Goal: Information Seeking & Learning: Learn about a topic

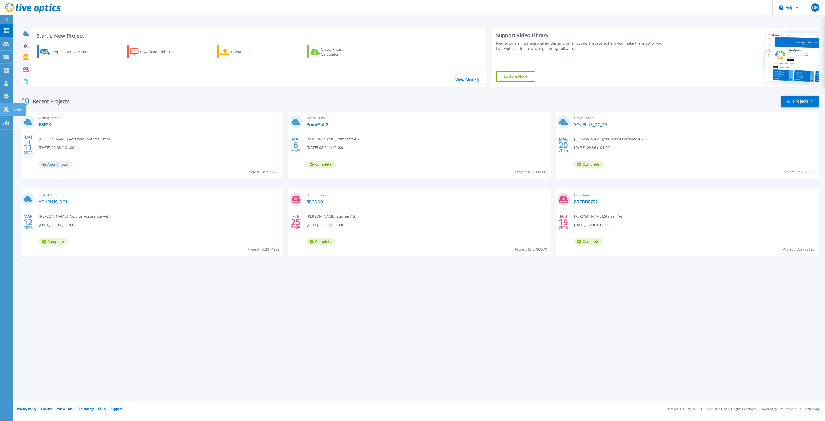
click at [6, 108] on icon at bounding box center [6, 109] width 6 height 5
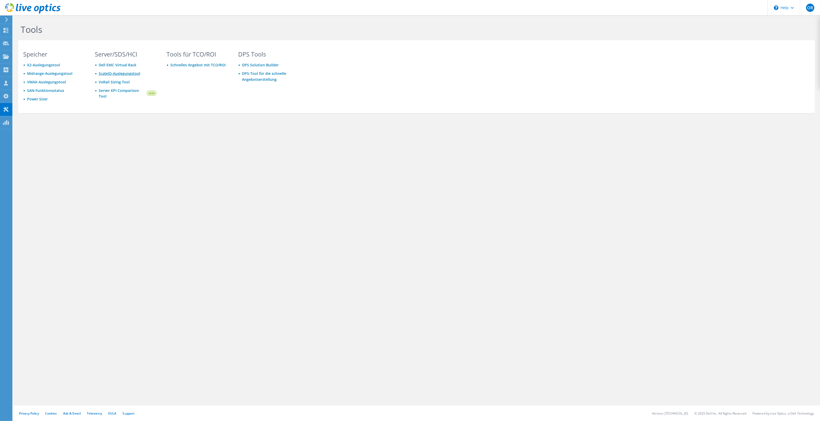
click at [123, 74] on link "ScaleIO-Auslegungstool" at bounding box center [120, 73] width 42 height 5
click at [5, 28] on use at bounding box center [6, 30] width 5 height 5
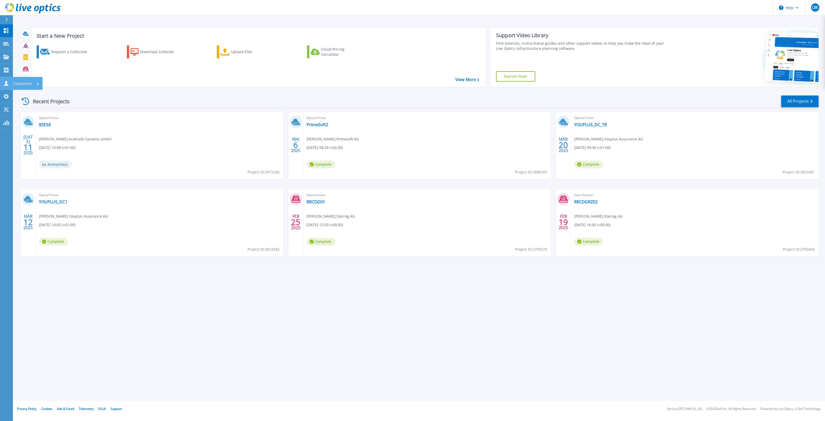
click at [7, 85] on icon at bounding box center [6, 83] width 4 height 5
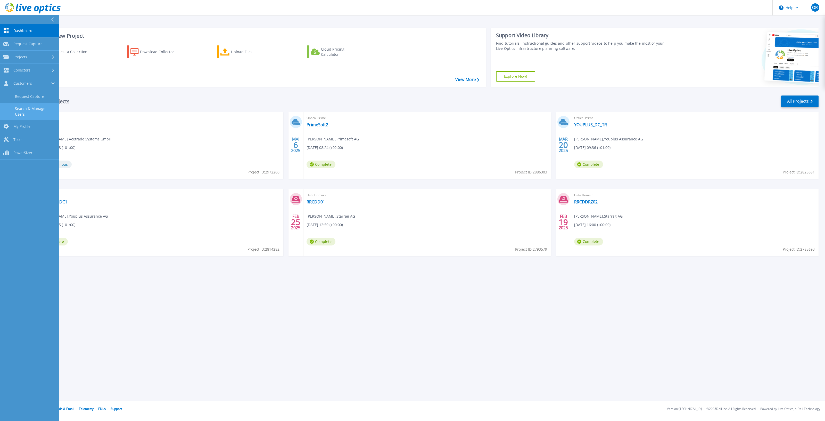
click at [35, 110] on link "Search & Manage Users" at bounding box center [29, 111] width 59 height 17
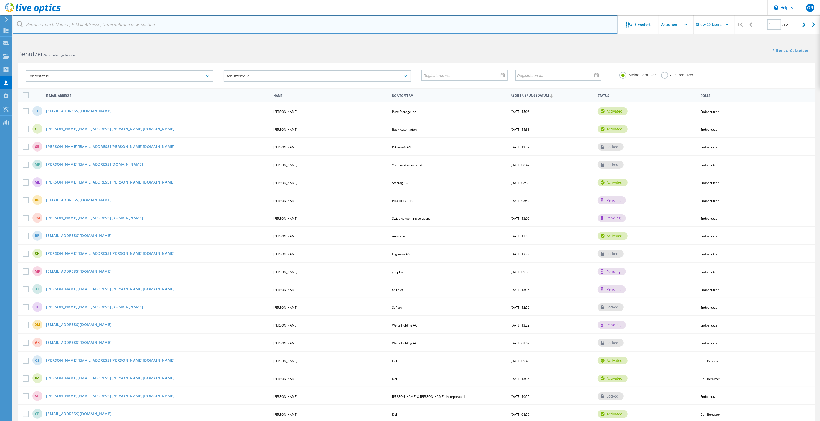
click at [86, 20] on input "text" at bounding box center [315, 24] width 605 height 18
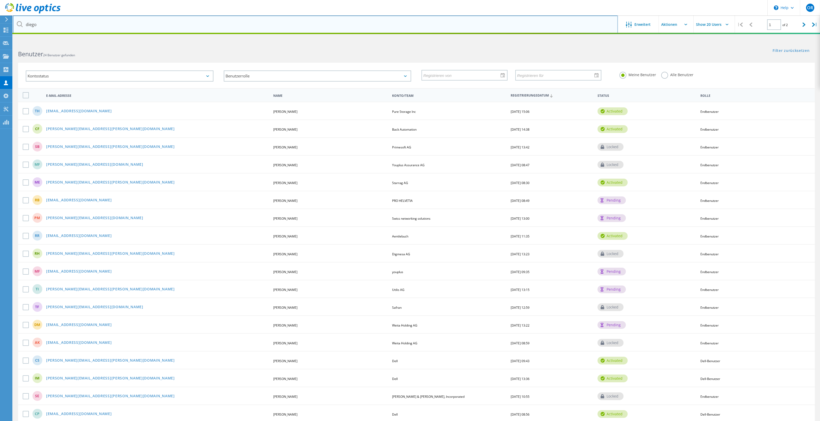
type input "diego"
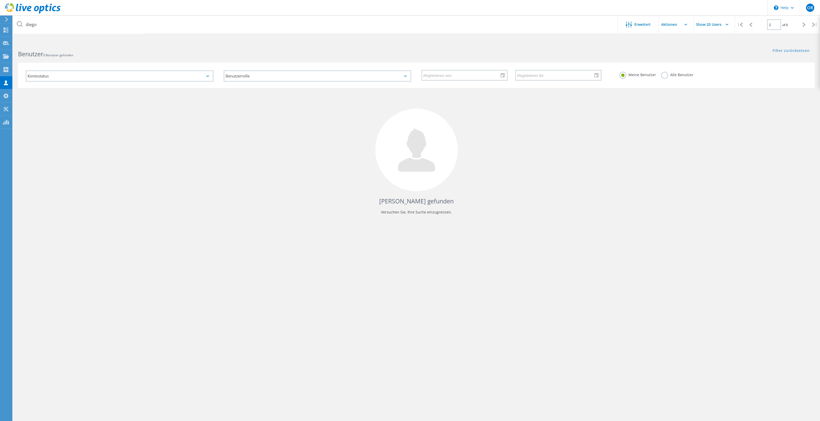
drag, startPoint x: 670, startPoint y: 71, endPoint x: 662, endPoint y: 76, distance: 9.4
click at [669, 73] on div "Meine Benutzer Alle Benutzer" at bounding box center [714, 74] width 198 height 19
click at [665, 74] on label "Alle Benutzer" at bounding box center [678, 74] width 32 height 5
click at [0, 0] on input "Alle Benutzer" at bounding box center [0, 0] width 0 height 0
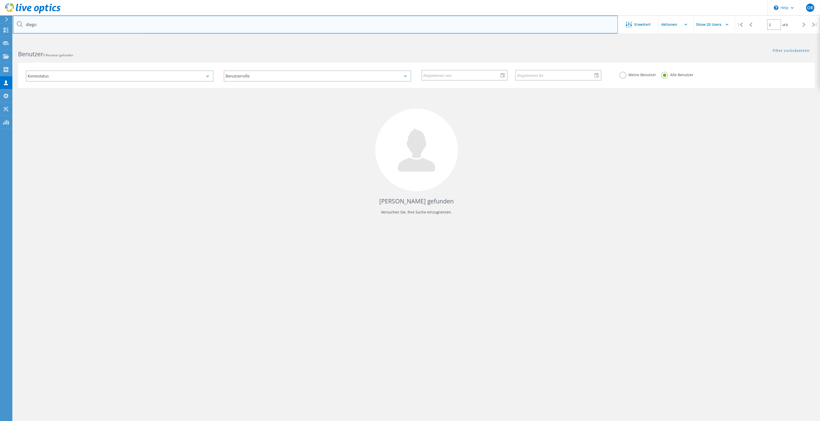
click at [91, 28] on input "diego" at bounding box center [315, 24] width 605 height 18
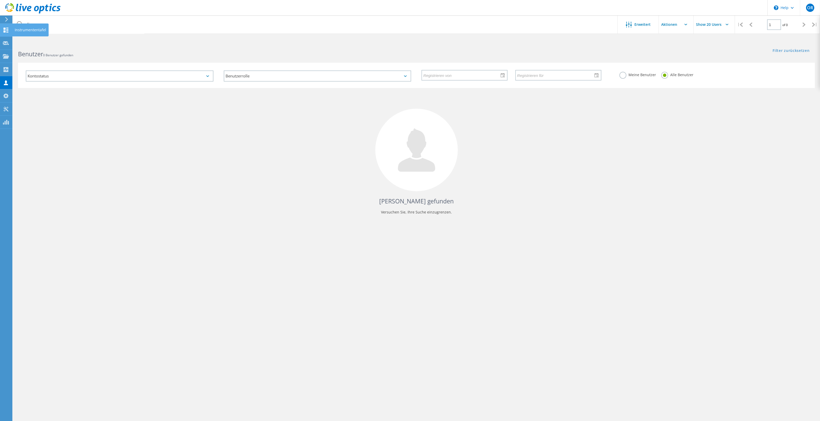
click at [4, 28] on use at bounding box center [6, 30] width 5 height 5
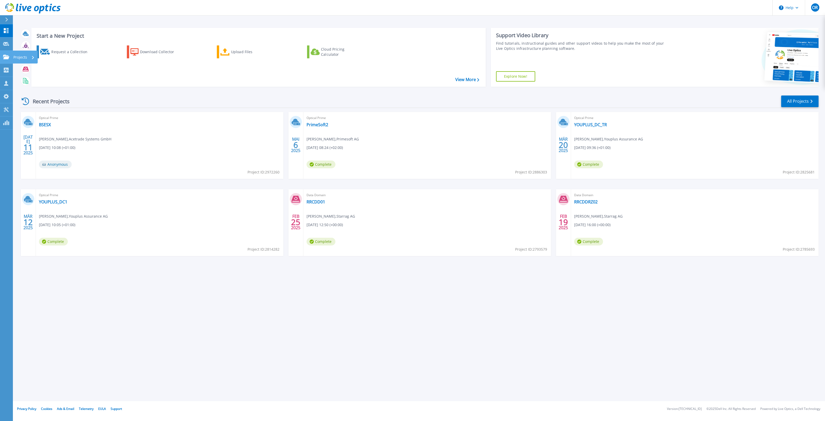
click at [7, 57] on icon at bounding box center [6, 57] width 6 height 4
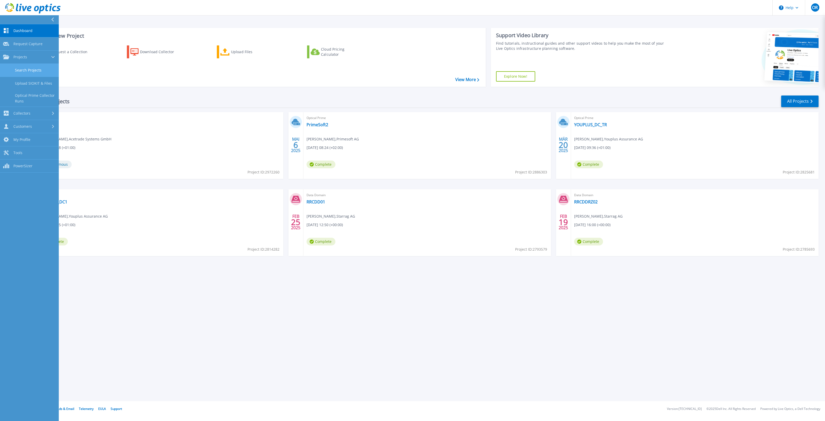
click at [36, 72] on link "Search Projects" at bounding box center [29, 70] width 59 height 13
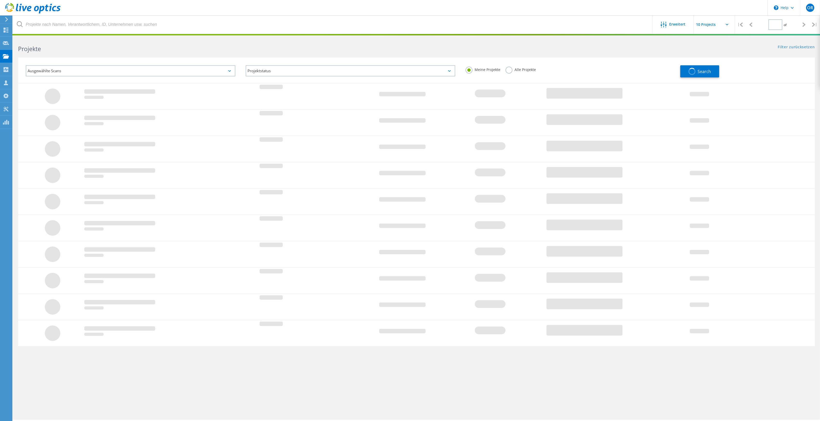
type input "1"
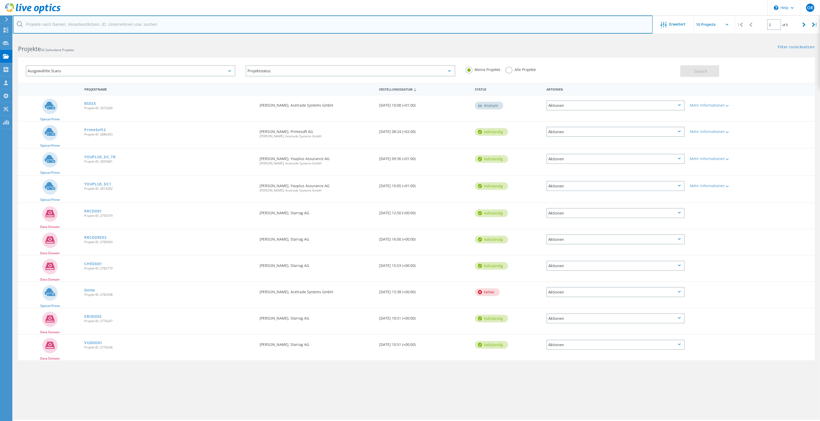
click at [69, 28] on input "text" at bounding box center [333, 24] width 640 height 18
type input "pomona"
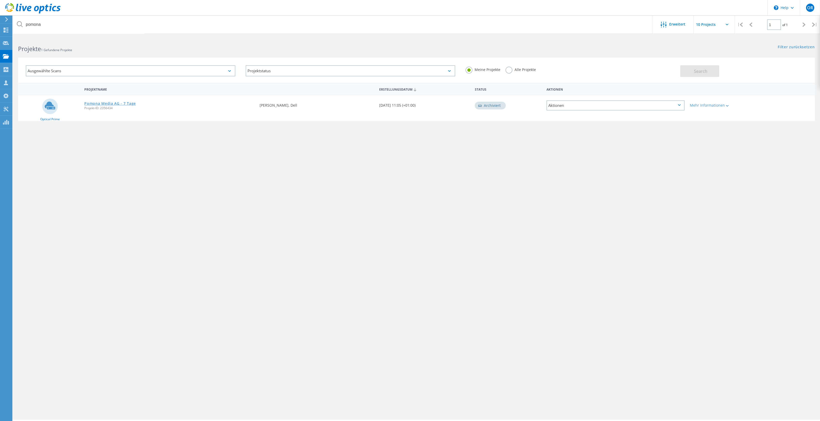
click at [109, 102] on link "Pomona Media AG - 7 Tage" at bounding box center [110, 104] width 52 height 4
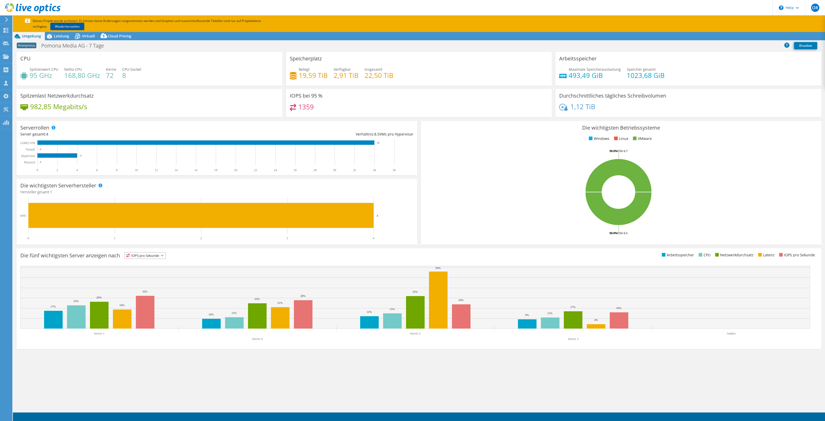
click at [69, 25] on link "Wiederherstellen" at bounding box center [67, 26] width 34 height 7
select select "EUFrankfurt"
select select "USD"
click at [85, 37] on span "Virtuell" at bounding box center [88, 36] width 13 height 5
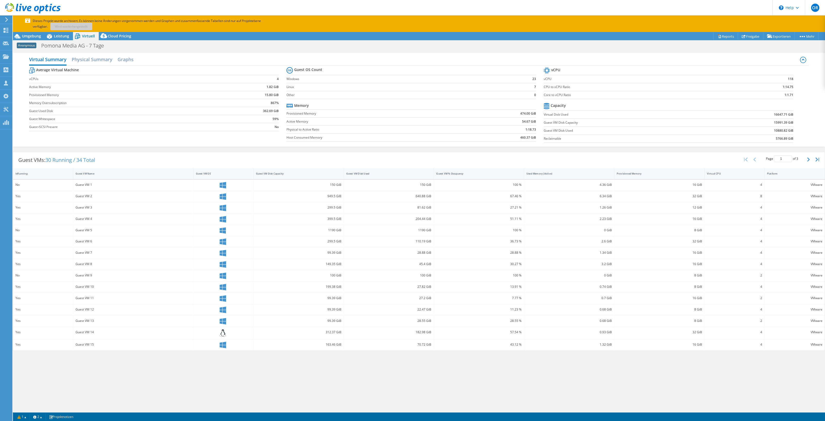
drag, startPoint x: 36, startPoint y: 34, endPoint x: 97, endPoint y: 74, distance: 73.0
click at [36, 34] on span "Umgebung" at bounding box center [31, 36] width 19 height 5
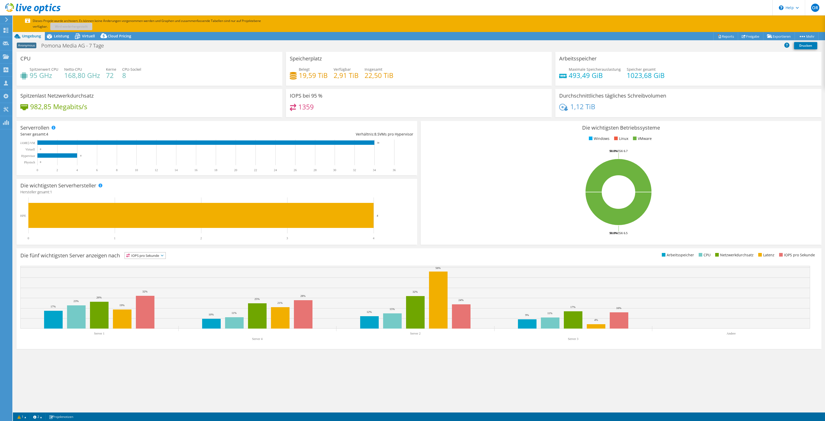
drag, startPoint x: 85, startPoint y: 33, endPoint x: 136, endPoint y: 147, distance: 124.5
click at [85, 33] on div "Virtuell" at bounding box center [86, 36] width 26 height 8
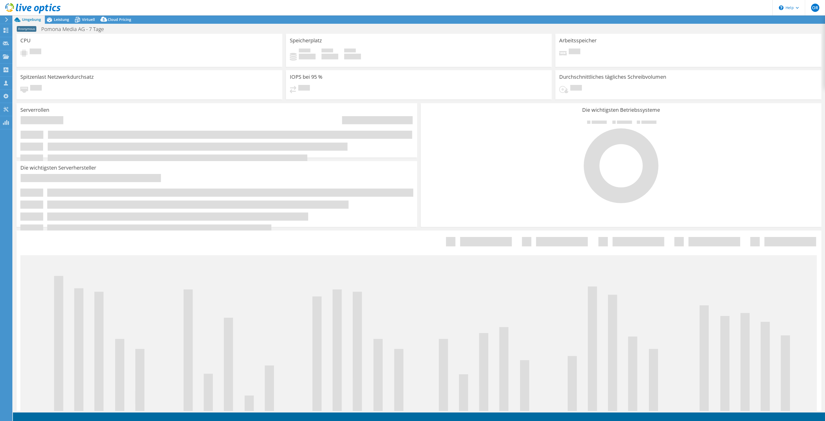
select select "EUFrankfurt"
select select "USD"
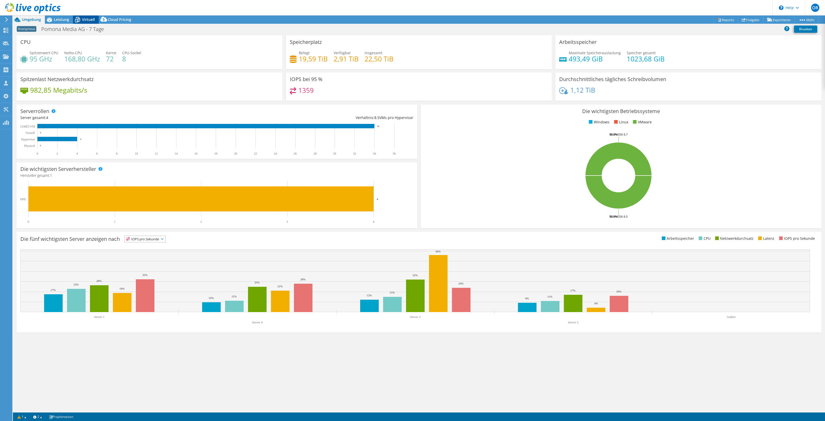
click at [88, 20] on span "Virtuell" at bounding box center [88, 19] width 13 height 5
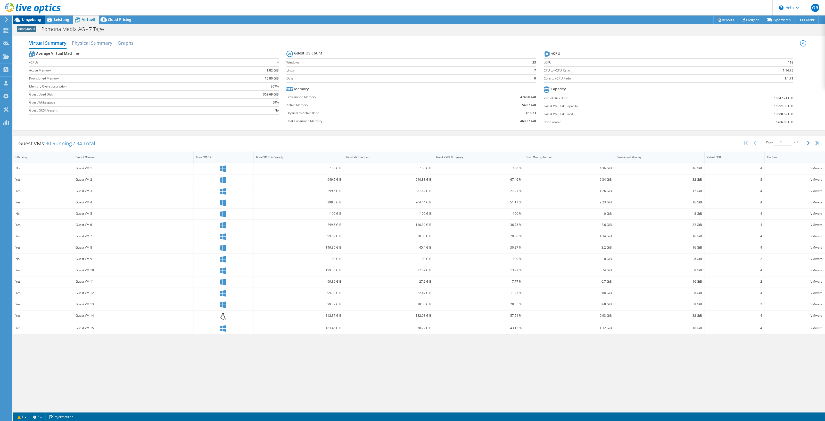
drag, startPoint x: 32, startPoint y: 20, endPoint x: 65, endPoint y: 91, distance: 78.8
click at [32, 20] on span "Umgebung" at bounding box center [31, 19] width 19 height 5
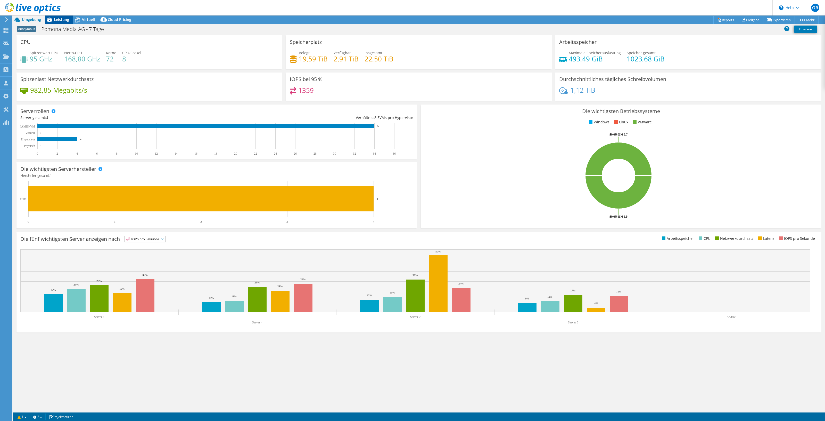
click at [57, 18] on span "Leistung" at bounding box center [61, 19] width 15 height 5
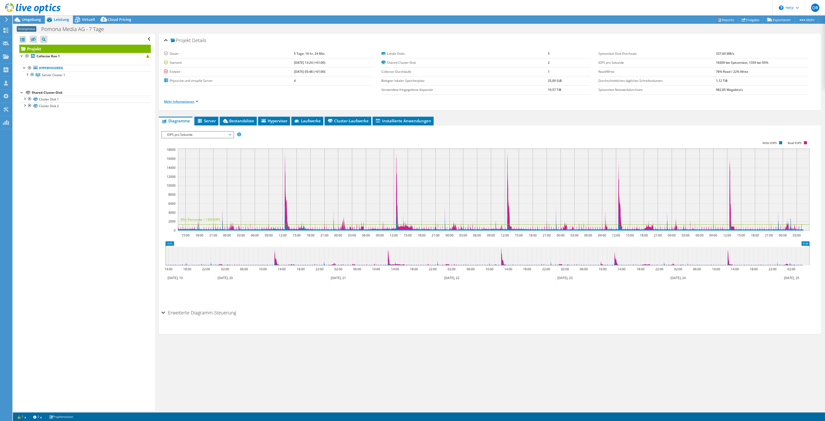
click at [176, 101] on link "Mehr Informationen" at bounding box center [181, 101] width 34 height 4
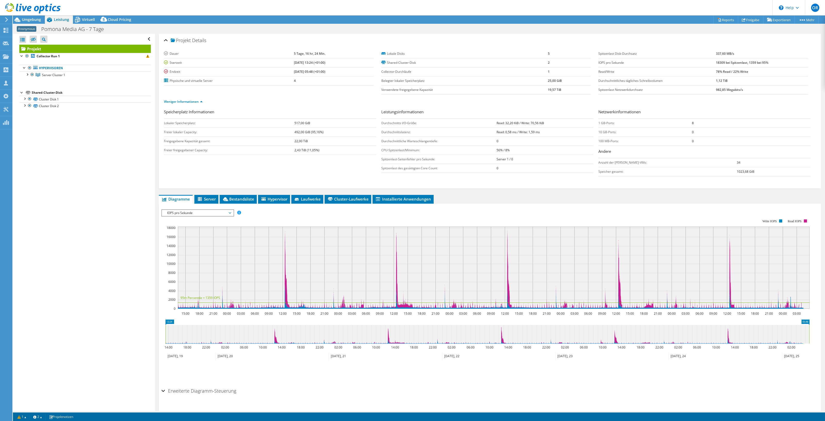
drag, startPoint x: 34, startPoint y: 18, endPoint x: 101, endPoint y: 64, distance: 81.2
click at [34, 18] on span "Umgebung" at bounding box center [31, 19] width 19 height 5
